Goal: Communication & Community: Answer question/provide support

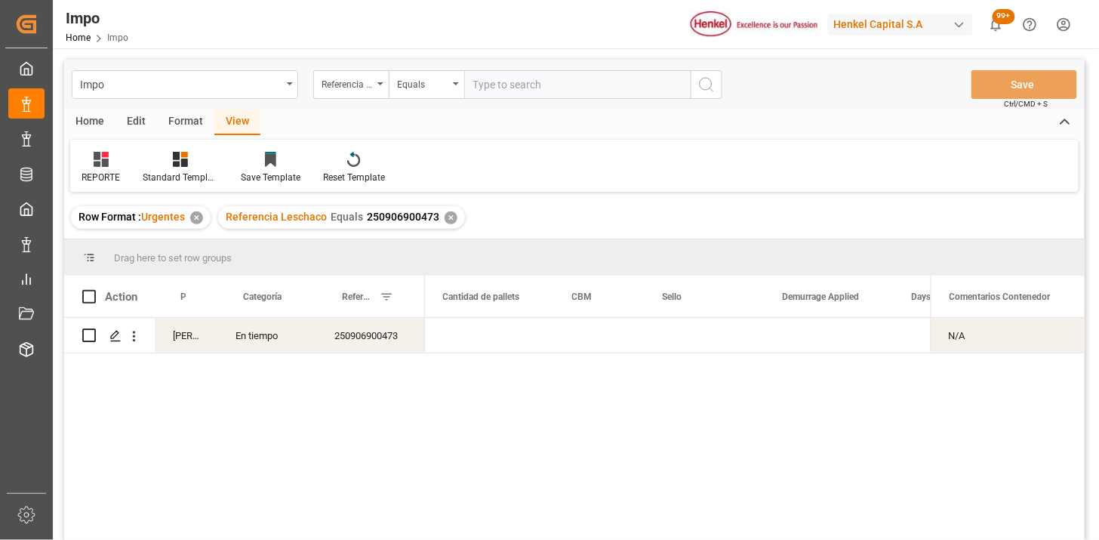
scroll to position [0, 3308]
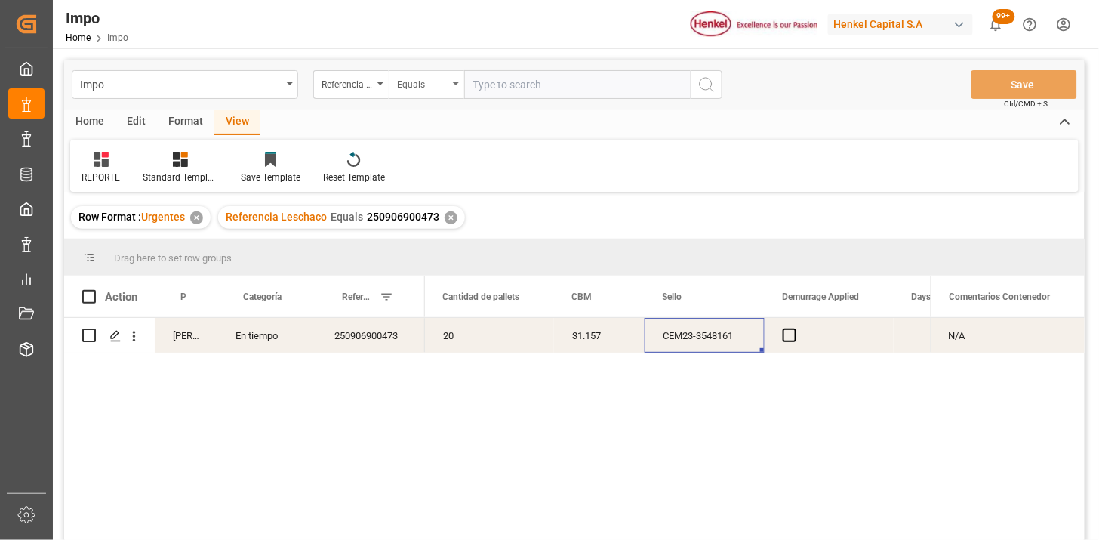
drag, startPoint x: 440, startPoint y: 91, endPoint x: 440, endPoint y: 99, distance: 8.3
click at [441, 93] on div "Equals" at bounding box center [426, 84] width 75 height 29
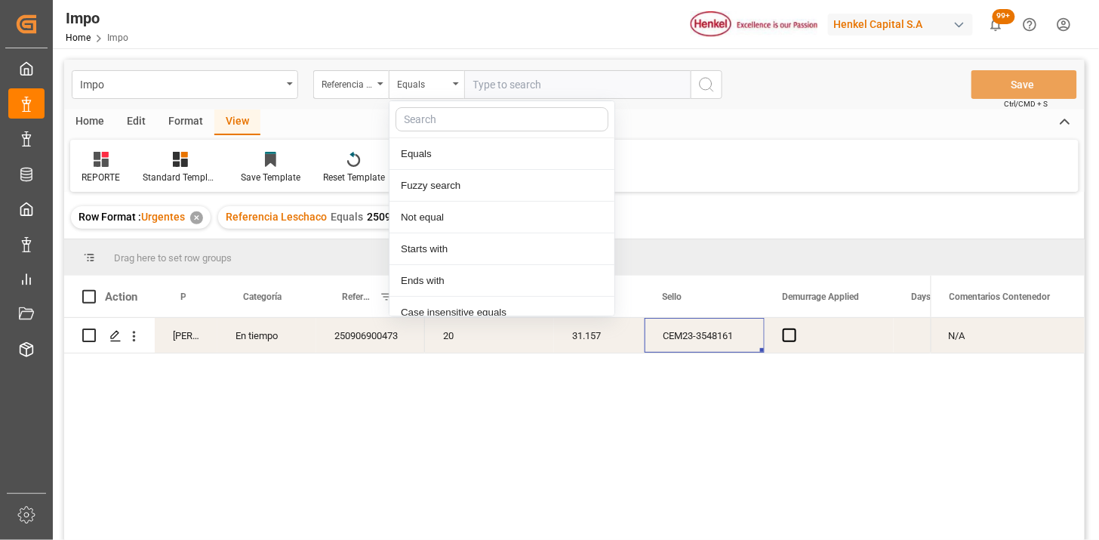
scroll to position [75, 0]
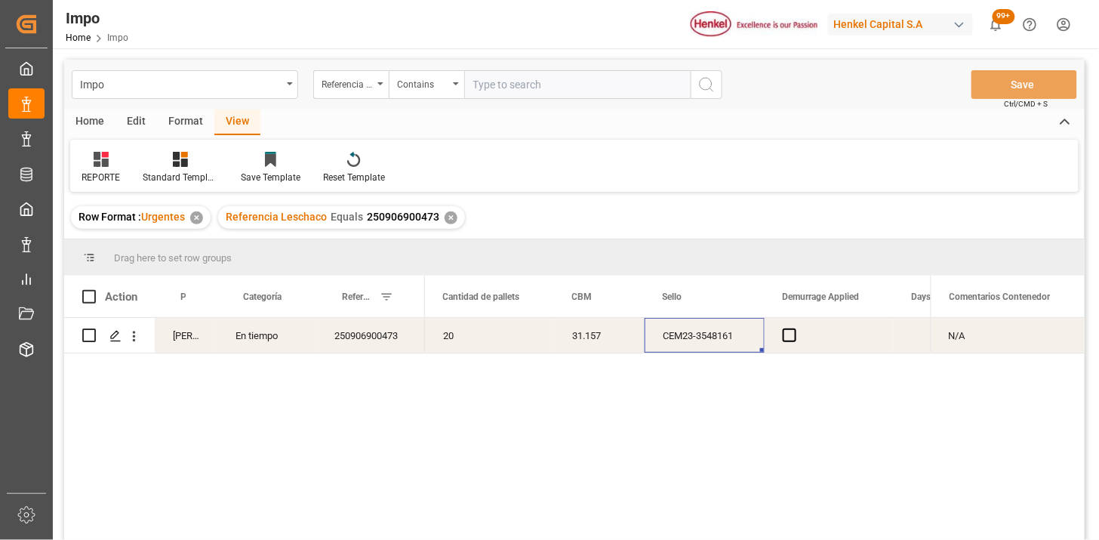
paste input "250906900508 250906900509"
type input "250906900508,250906900509"
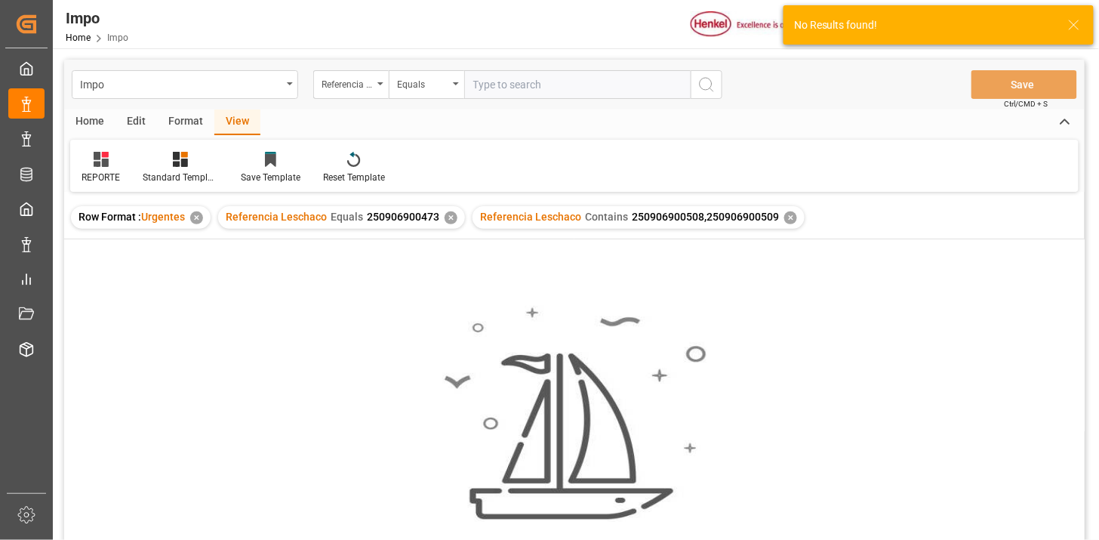
click at [445, 217] on div "✕" at bounding box center [451, 217] width 13 height 13
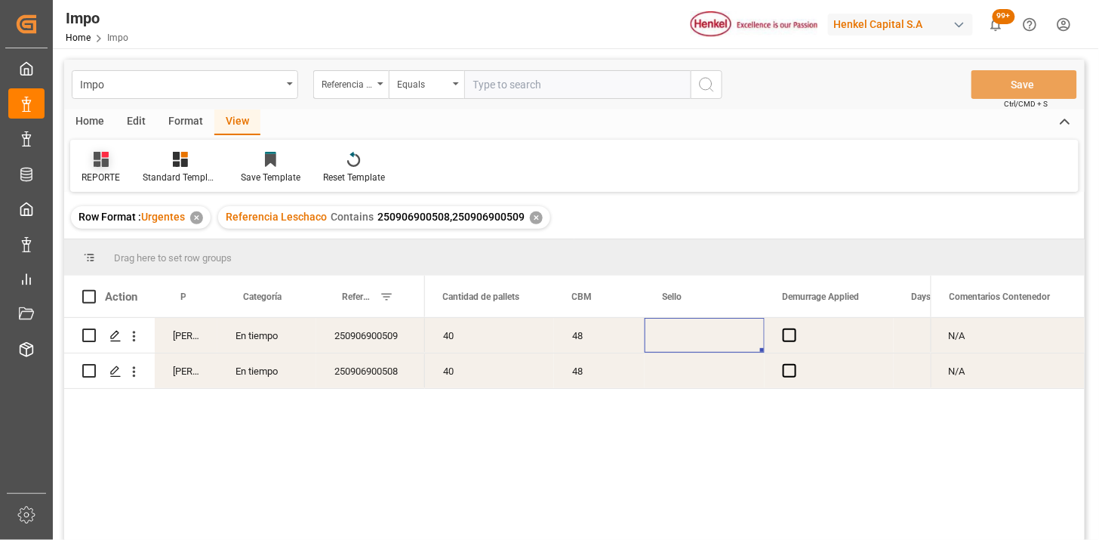
click at [118, 171] on div "REPORTE" at bounding box center [101, 178] width 38 height 14
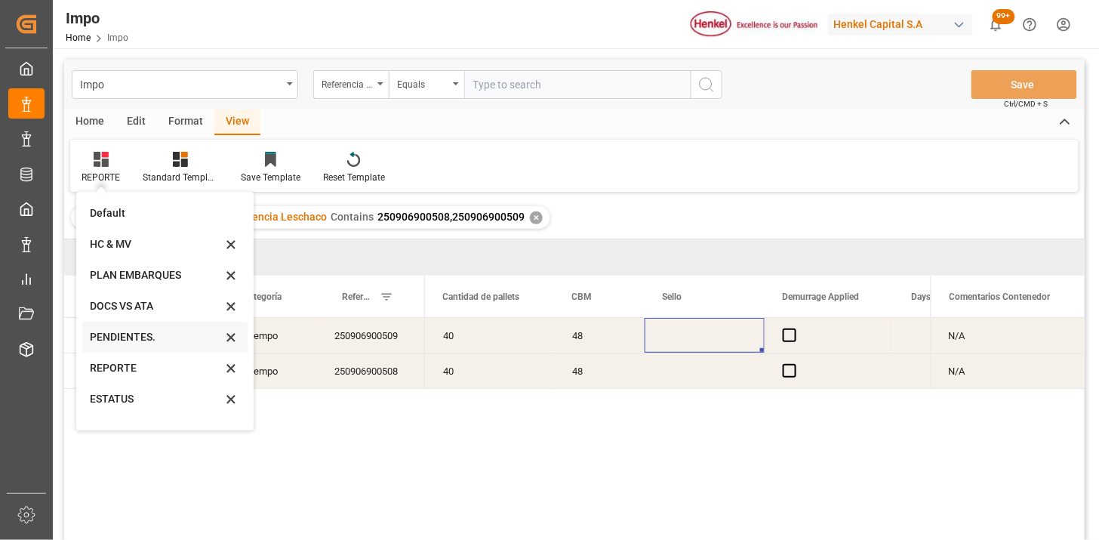
scroll to position [83, 0]
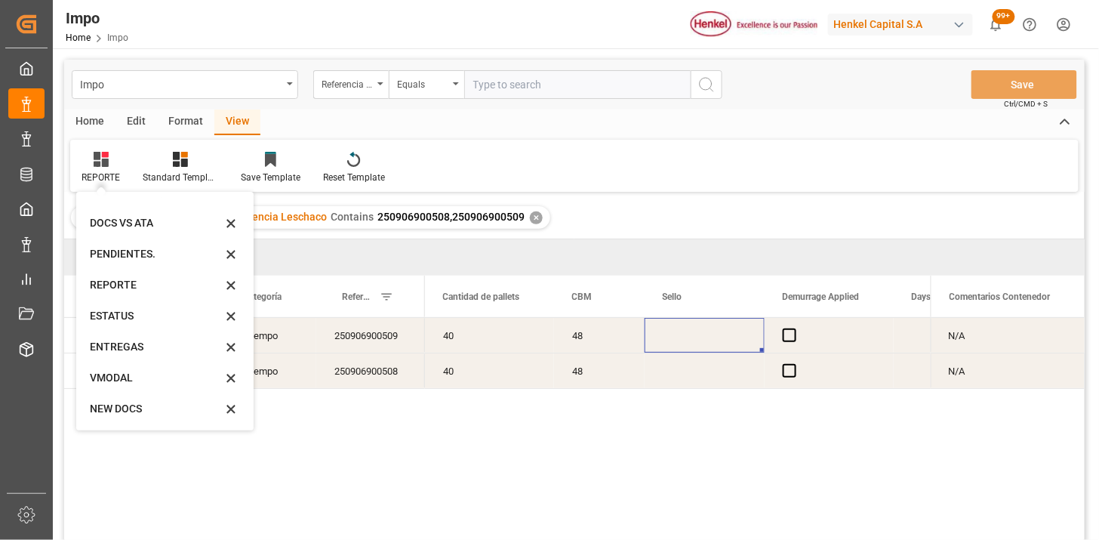
drag, startPoint x: 130, startPoint y: 380, endPoint x: 291, endPoint y: 368, distance: 161.3
click at [130, 381] on div "VMODAL" at bounding box center [156, 378] width 132 height 16
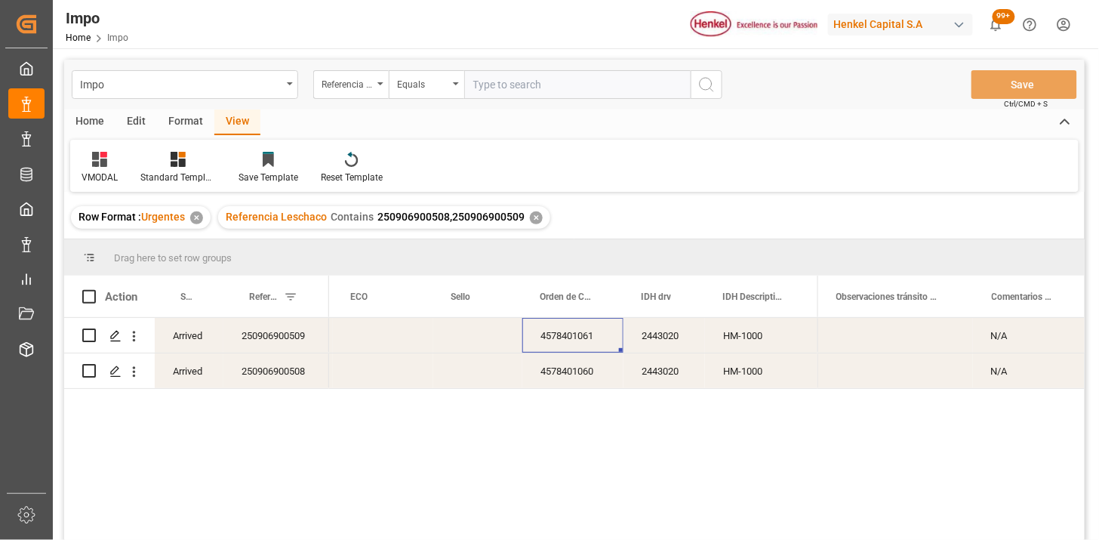
click at [619, 341] on div "4578401061" at bounding box center [572, 335] width 101 height 35
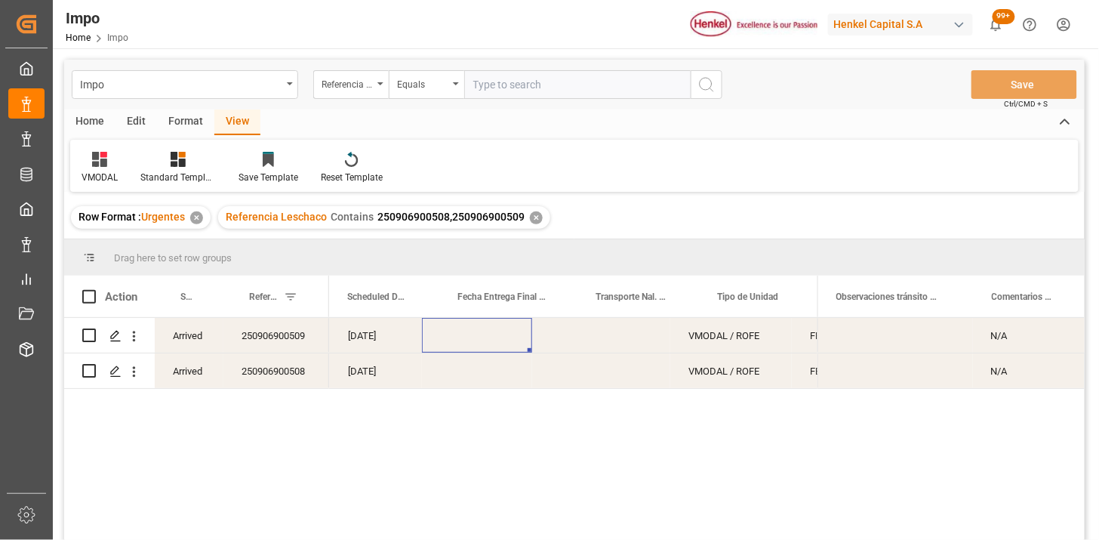
scroll to position [0, 104]
click at [484, 335] on div "Press SPACE to select this row." at bounding box center [477, 335] width 110 height 35
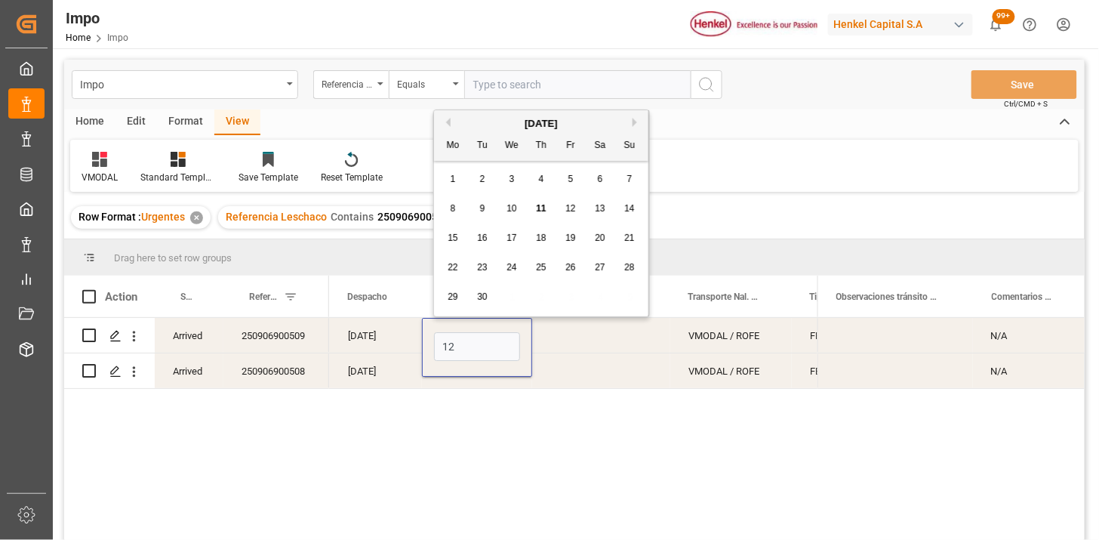
type input "[DATE]"
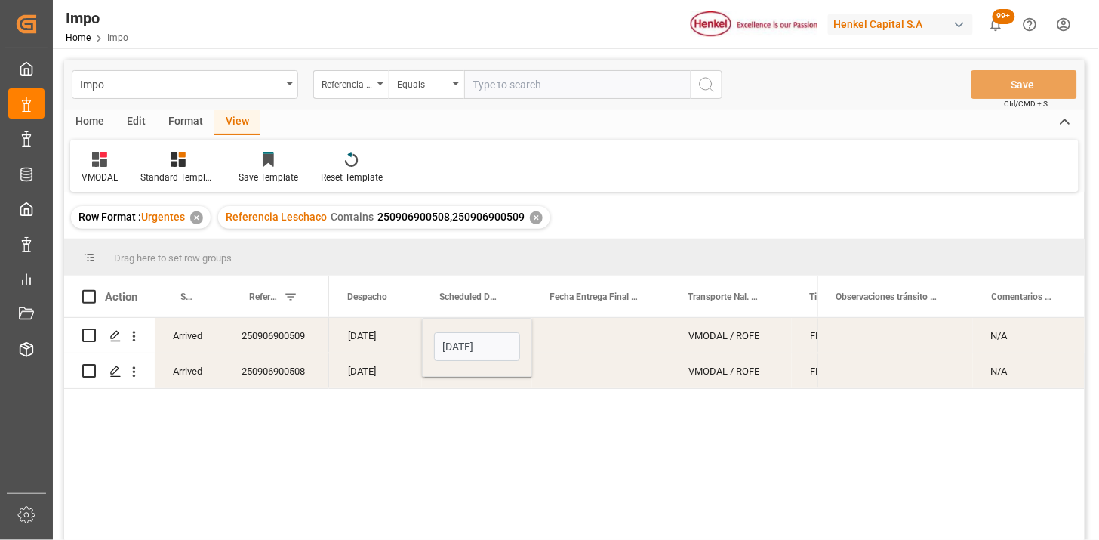
click at [396, 336] on div "[DATE]" at bounding box center [376, 335] width 92 height 35
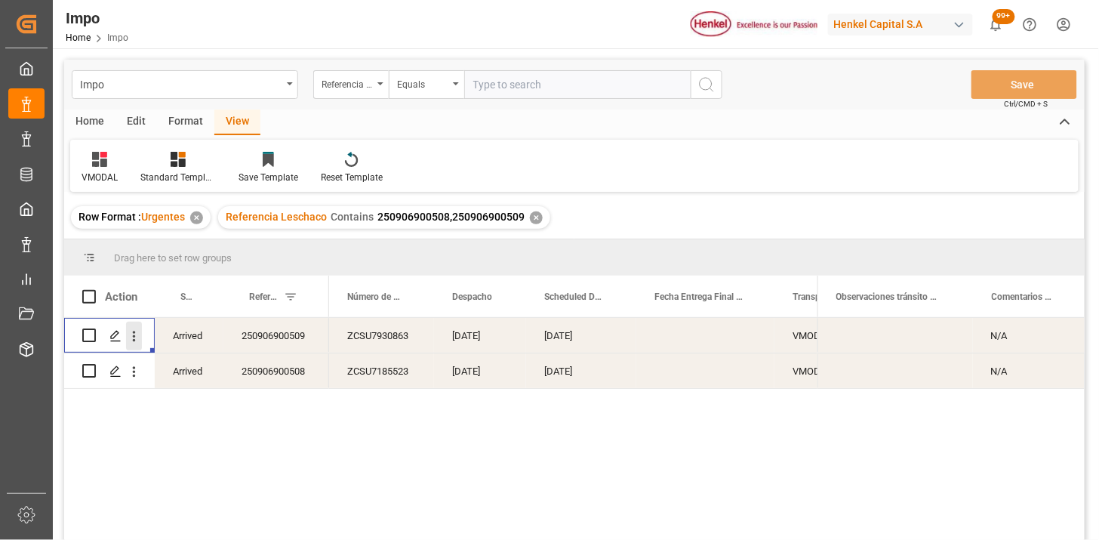
click at [134, 341] on icon "open menu" at bounding box center [134, 336] width 16 height 16
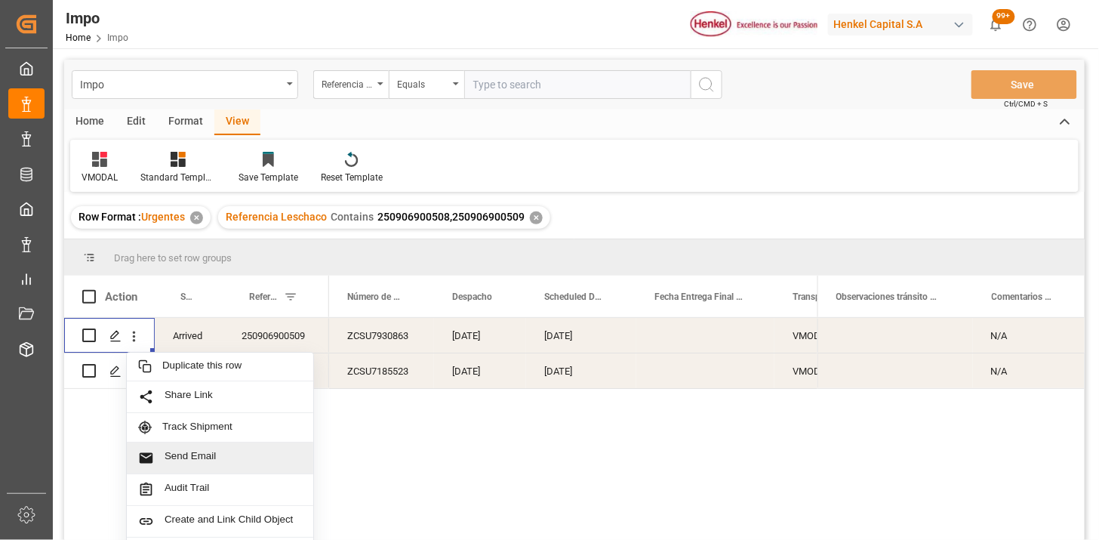
click at [223, 448] on div "Send Email" at bounding box center [220, 458] width 186 height 32
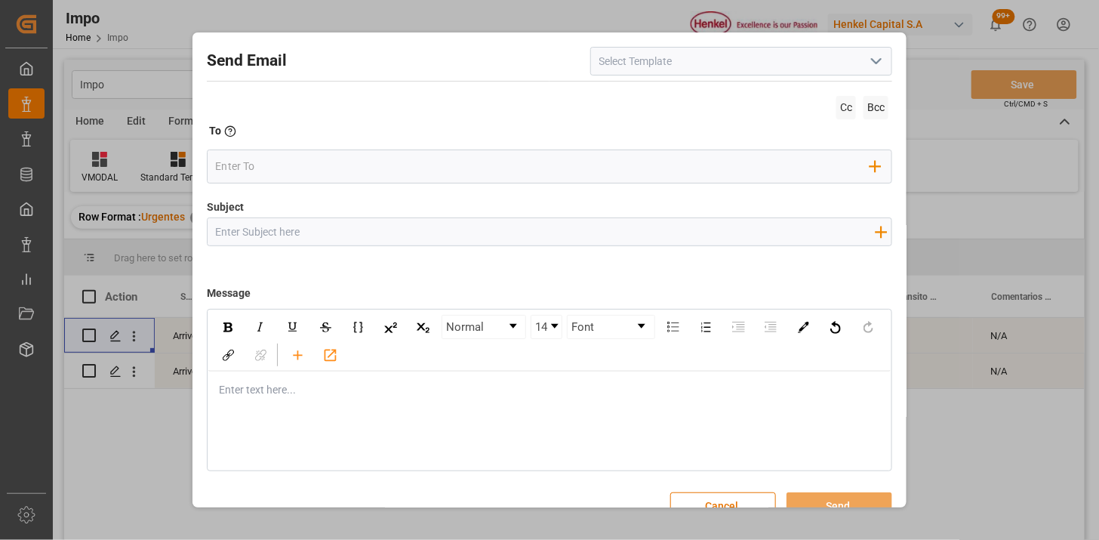
click at [876, 69] on icon "open menu" at bounding box center [876, 61] width 18 height 18
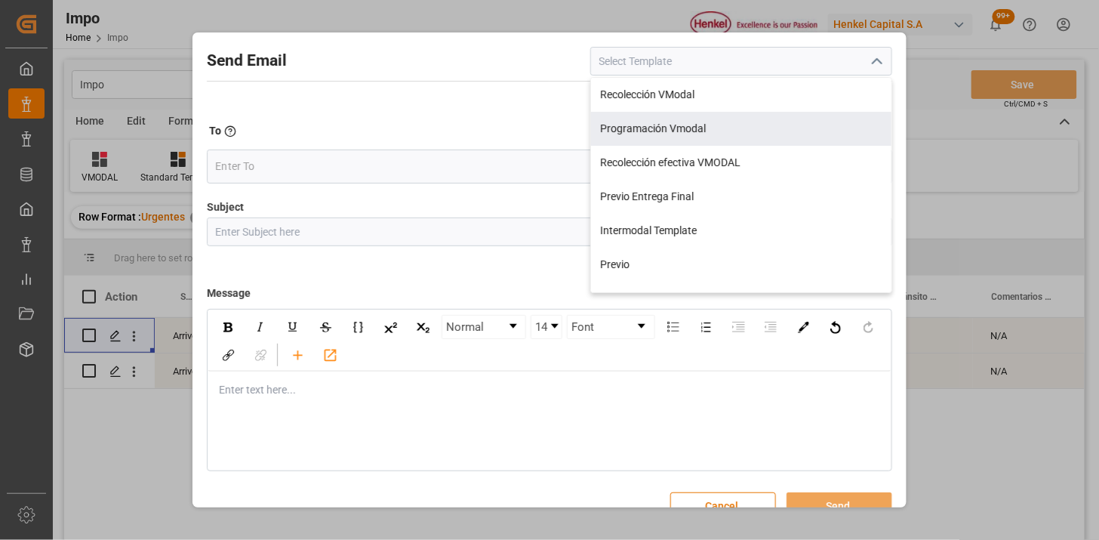
click at [672, 134] on div "Programación Vmodal" at bounding box center [741, 129] width 300 height 34
type input "Programación Vmodal"
type input "PROGRAMACIÓN CARGA {{scheduledDeliveryDate}} || OC {{customerpoDerived}} || {{f…"
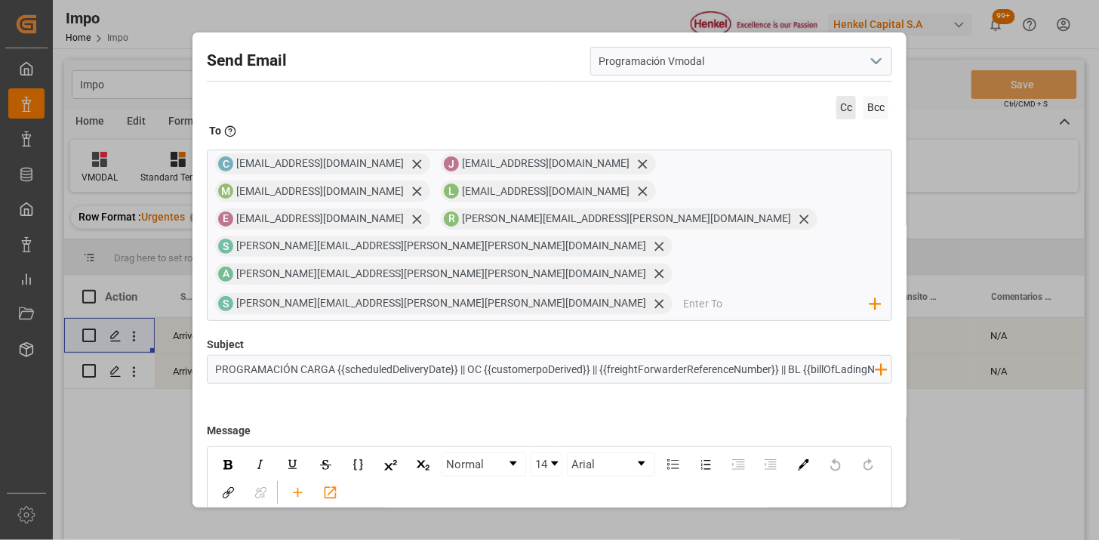
click at [846, 112] on span "Cc" at bounding box center [846, 107] width 20 height 23
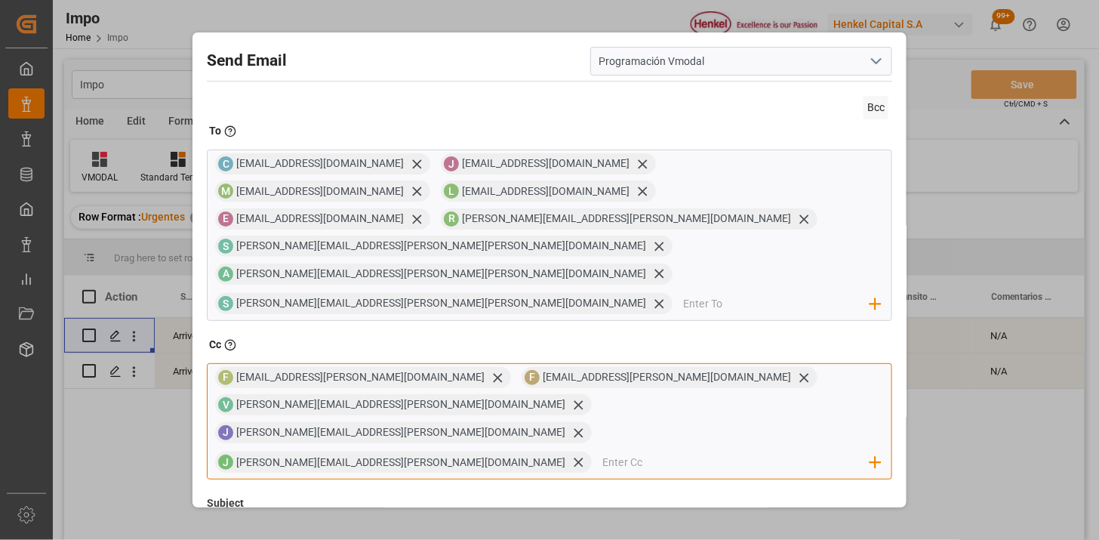
click at [638, 451] on input "email" at bounding box center [736, 462] width 268 height 23
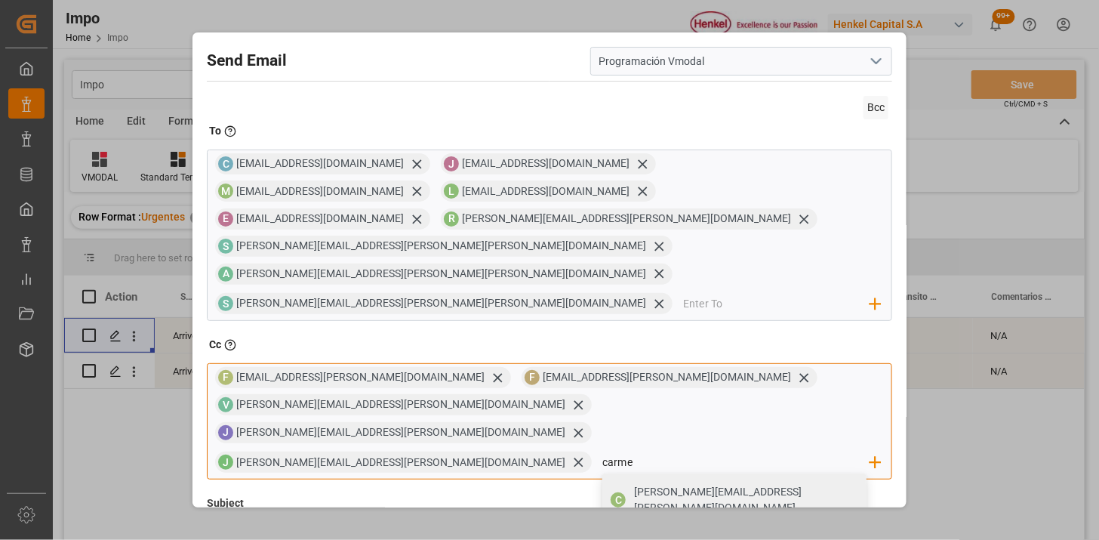
type input "[PERSON_NAME][EMAIL_ADDRESS][PERSON_NAME][DOMAIN_NAME]"
click at [742, 479] on div "[PERSON_NAME][EMAIL_ADDRESS][PERSON_NAME][DOMAIN_NAME]" at bounding box center [745, 500] width 232 height 42
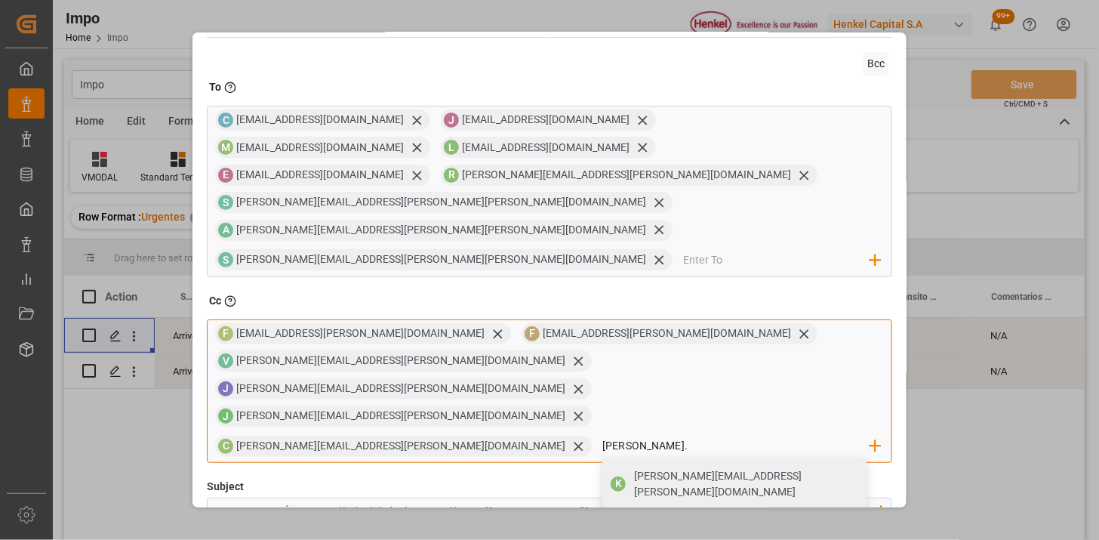
scroll to position [84, 0]
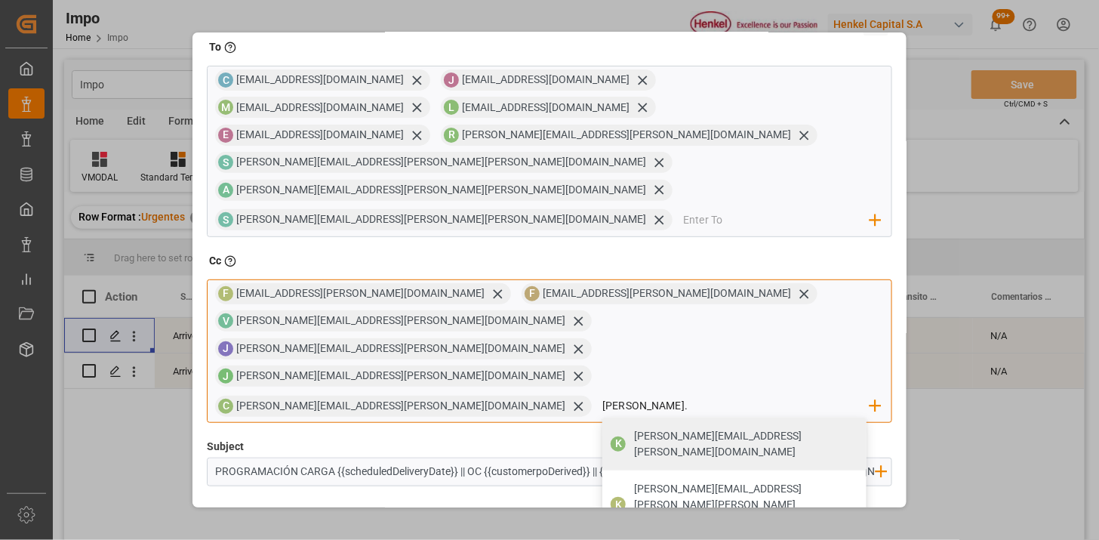
type input "[PERSON_NAME]."
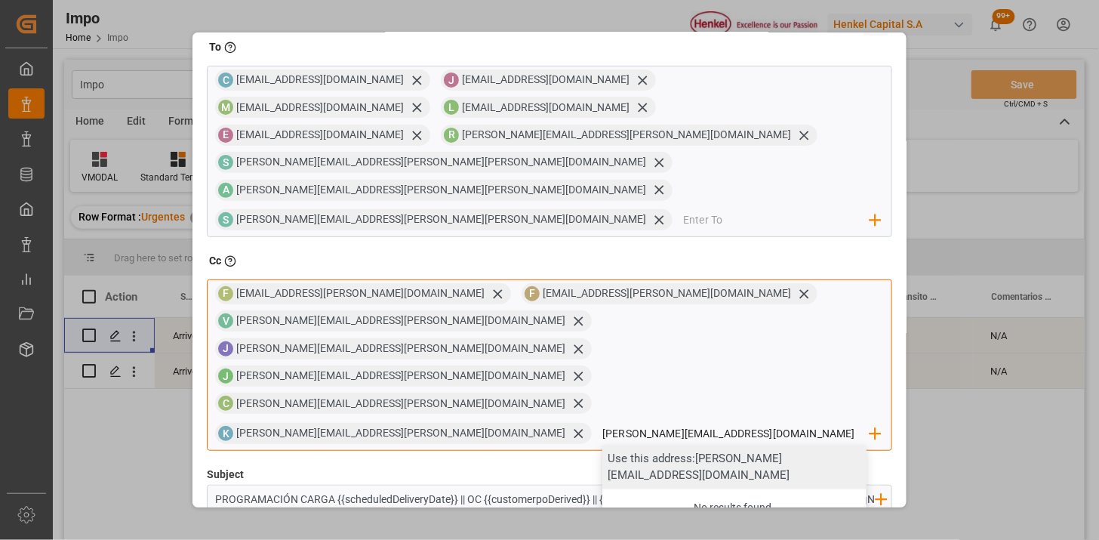
type input "[PERSON_NAME][EMAIL_ADDRESS][DOMAIN_NAME]"
click at [602, 445] on div "Use this address: [PERSON_NAME][EMAIL_ADDRESS][DOMAIN_NAME]" at bounding box center [734, 467] width 264 height 45
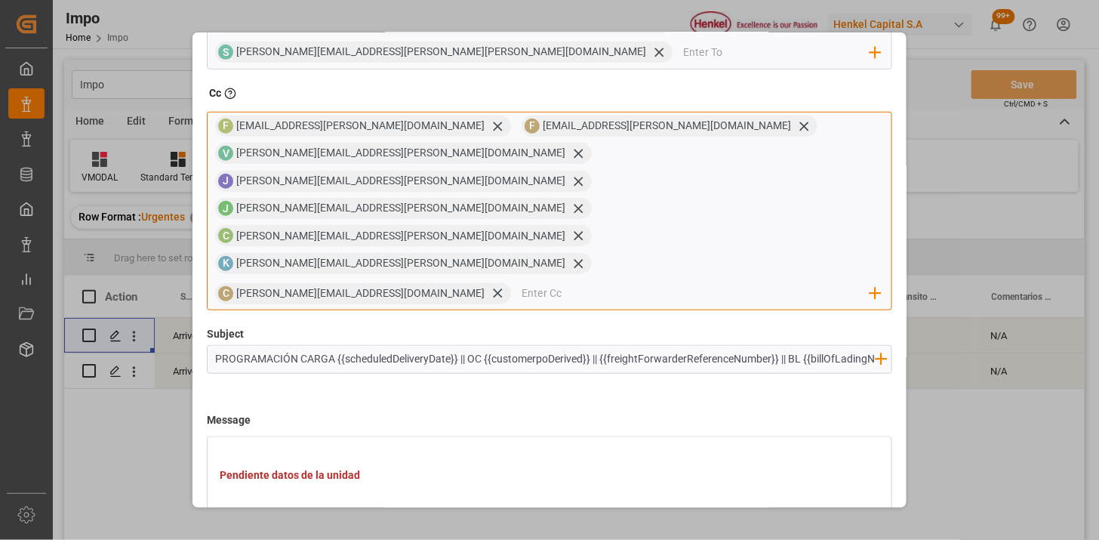
scroll to position [168, 0]
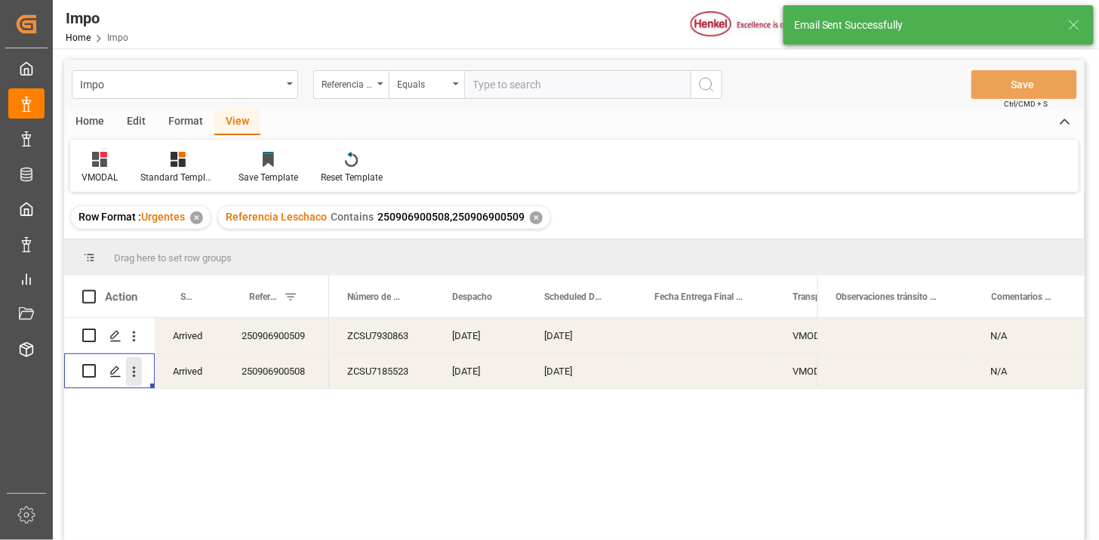
click at [137, 372] on icon "open menu" at bounding box center [134, 372] width 16 height 16
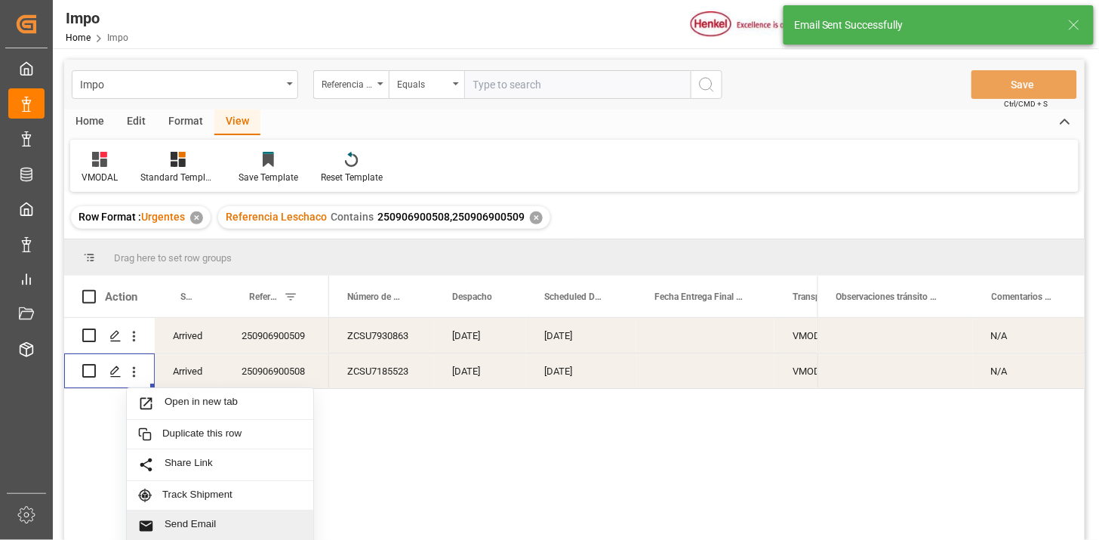
click at [205, 521] on span "Send Email" at bounding box center [233, 526] width 137 height 16
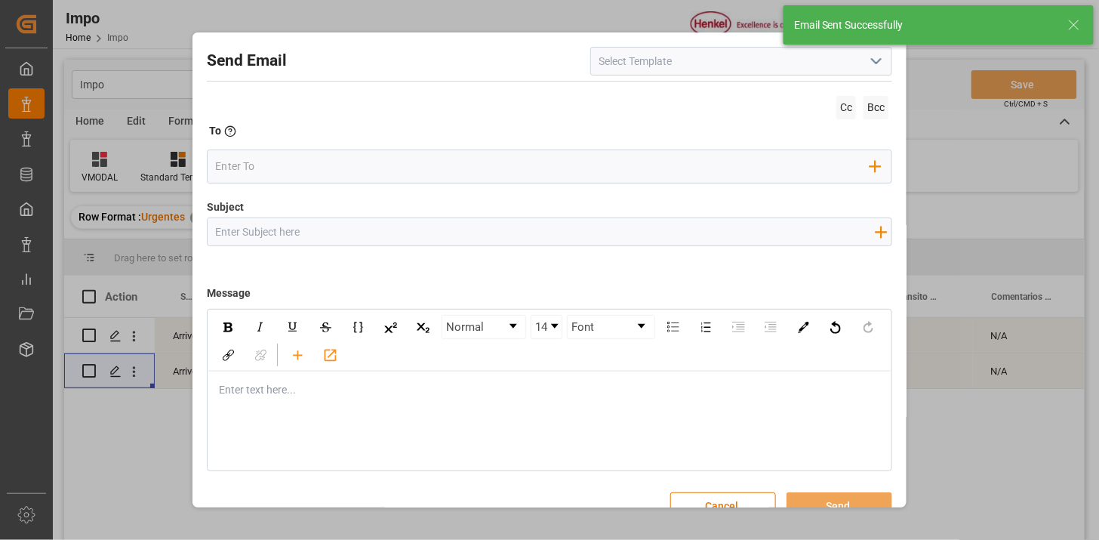
click at [877, 69] on icon "open menu" at bounding box center [876, 61] width 18 height 18
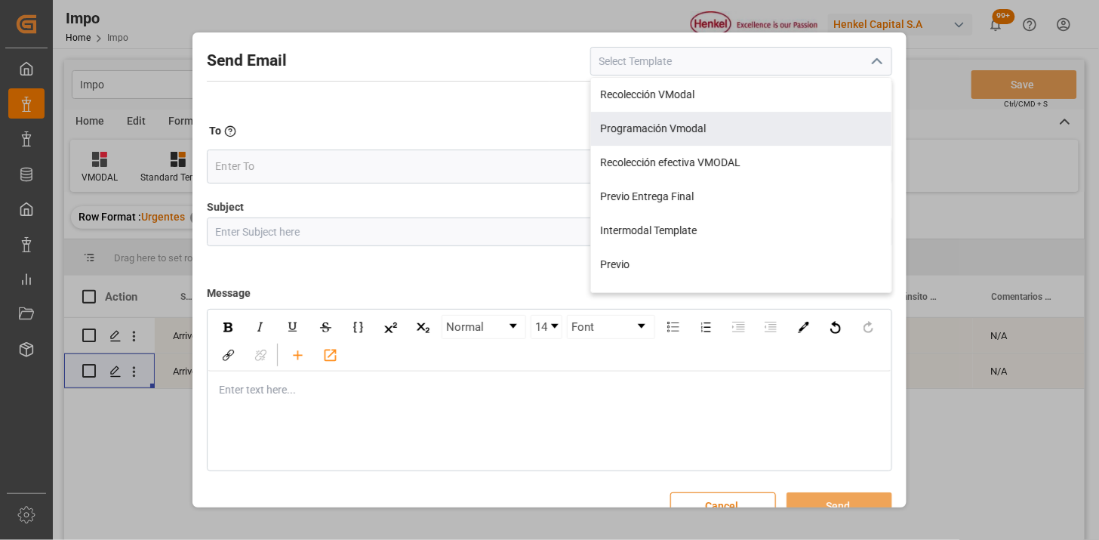
click at [691, 122] on div "Programación Vmodal" at bounding box center [741, 129] width 300 height 34
type input "Programación Vmodal"
type input "PROGRAMACIÓN CARGA {{scheduledDeliveryDate}} || OC {{customerpoDerived}} || {{f…"
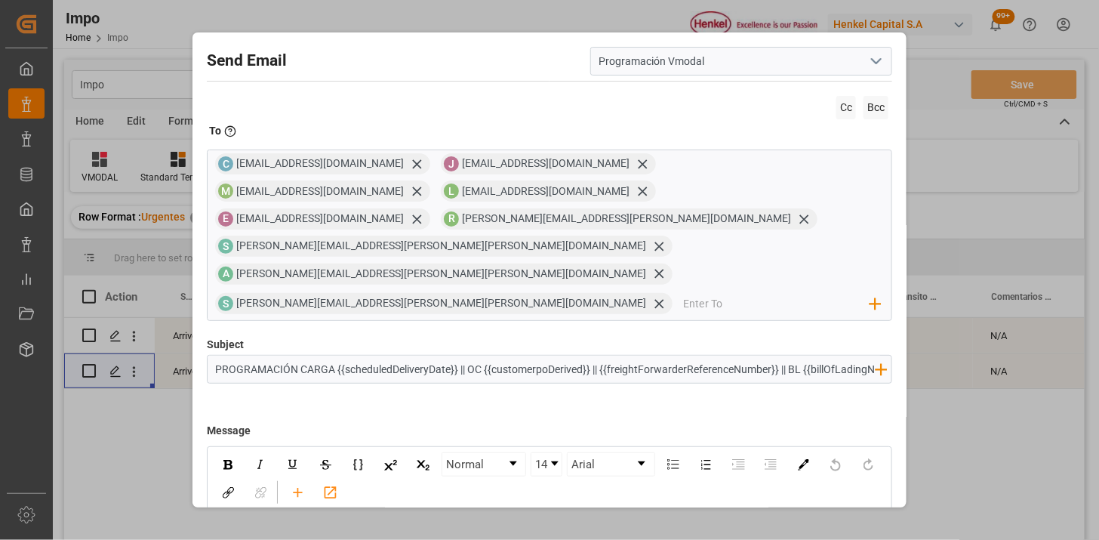
click at [836, 107] on span "Cc" at bounding box center [846, 107] width 20 height 23
